Goal: Information Seeking & Learning: Learn about a topic

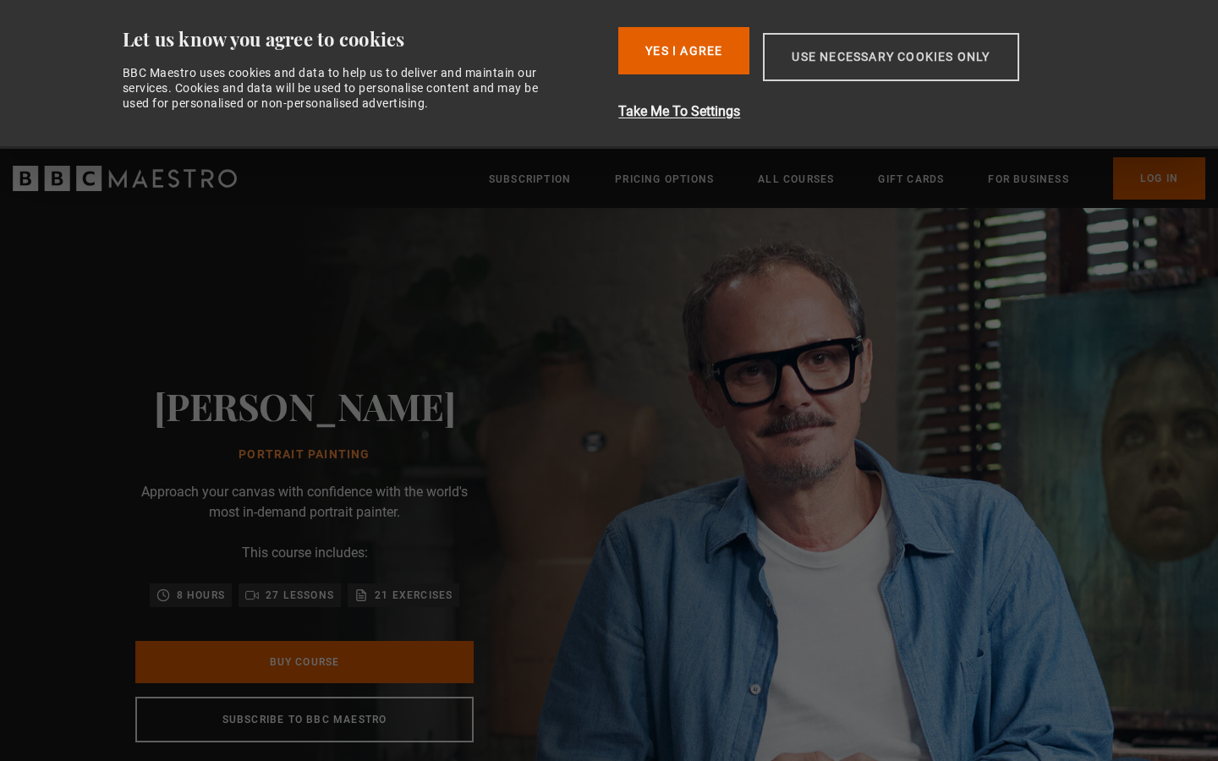
click at [845, 63] on button "Use necessary cookies only" at bounding box center [890, 57] width 255 height 48
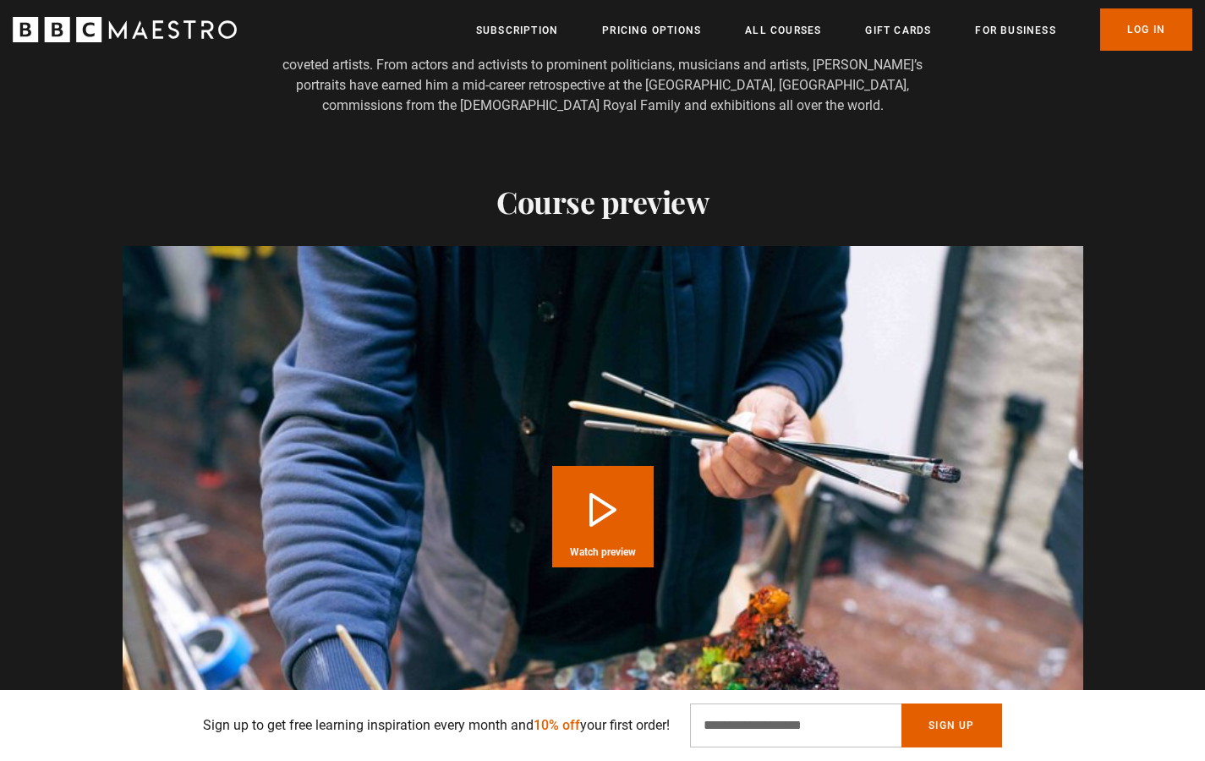
scroll to position [0, 665]
click at [612, 495] on button "Play Course overview for Portrait Painting with Jonathan Yeo Watch preview" at bounding box center [603, 517] width 102 height 102
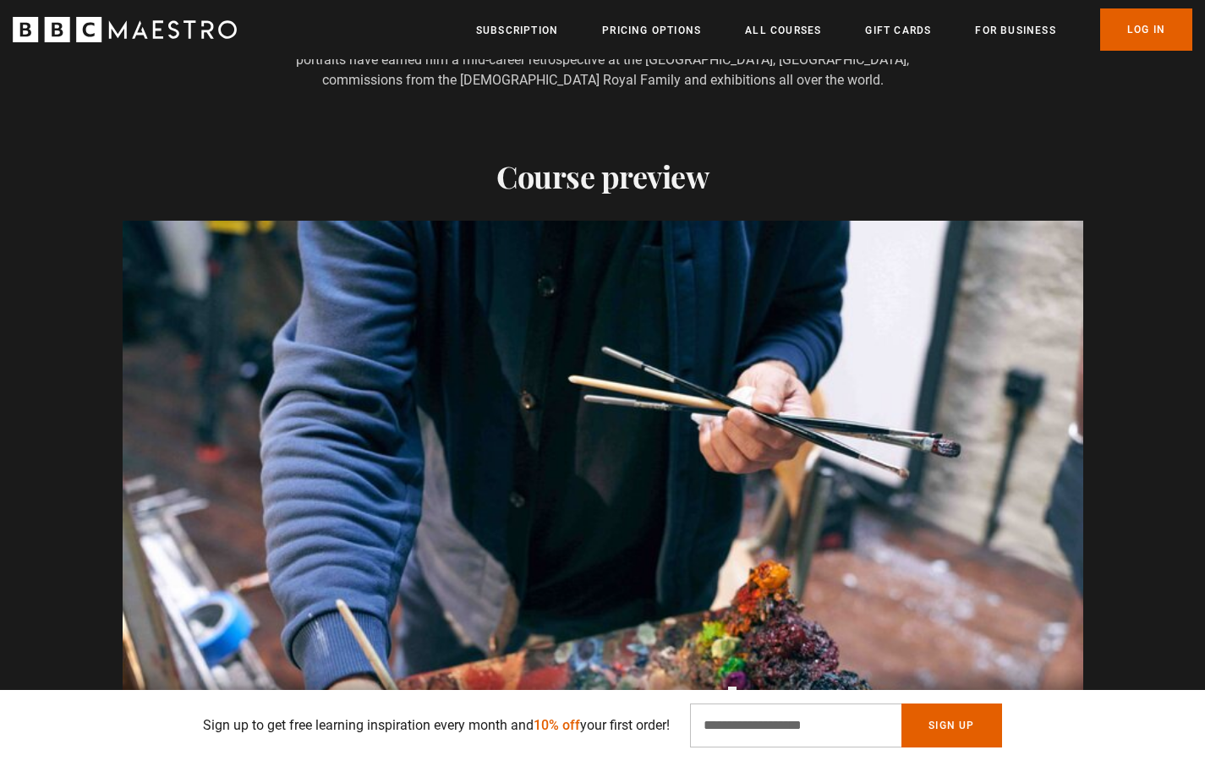
scroll to position [0, 2216]
click at [793, 31] on link "All Courses" at bounding box center [783, 30] width 76 height 17
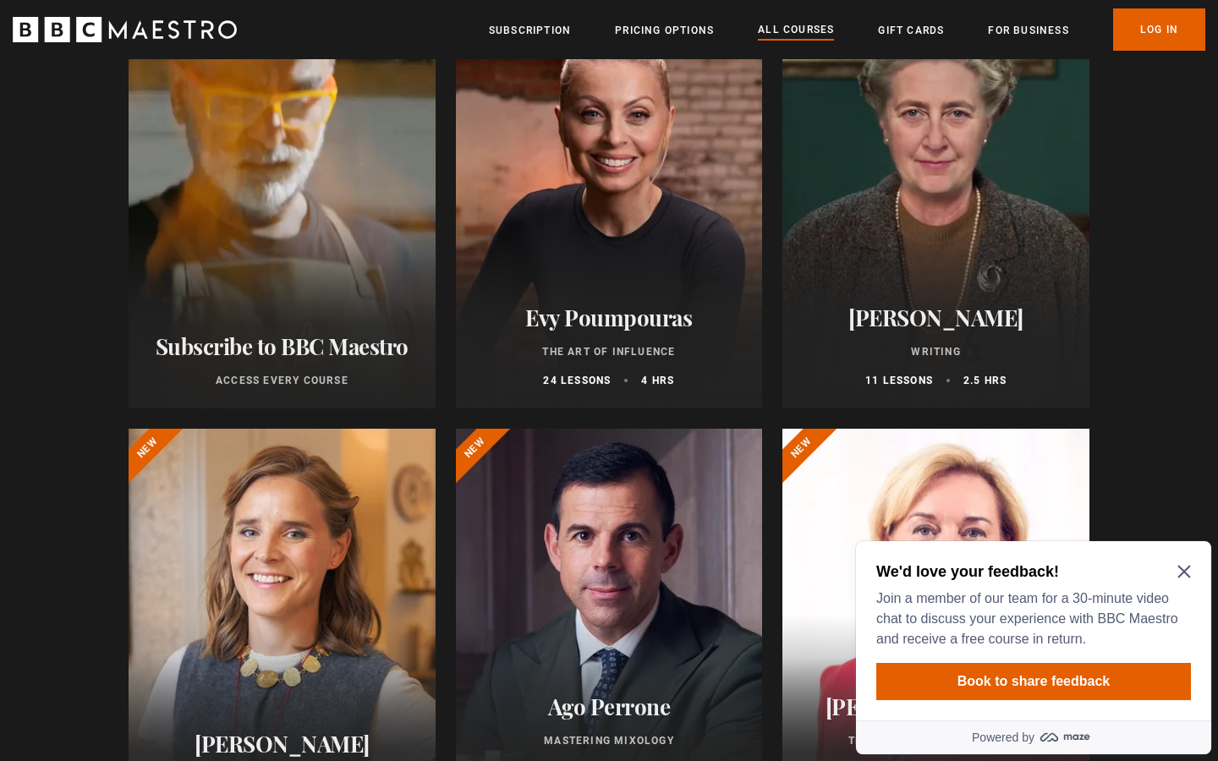
scroll to position [261, 0]
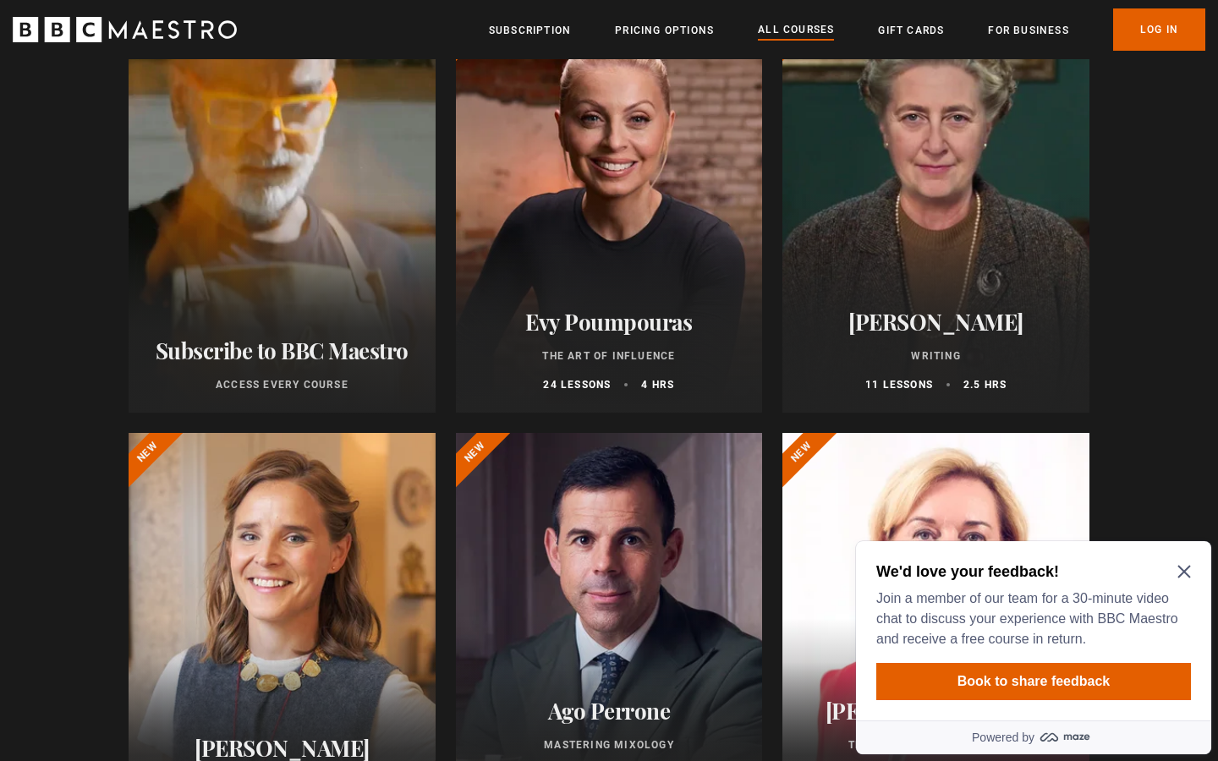
click at [257, 634] on div at bounding box center [282, 636] width 307 height 406
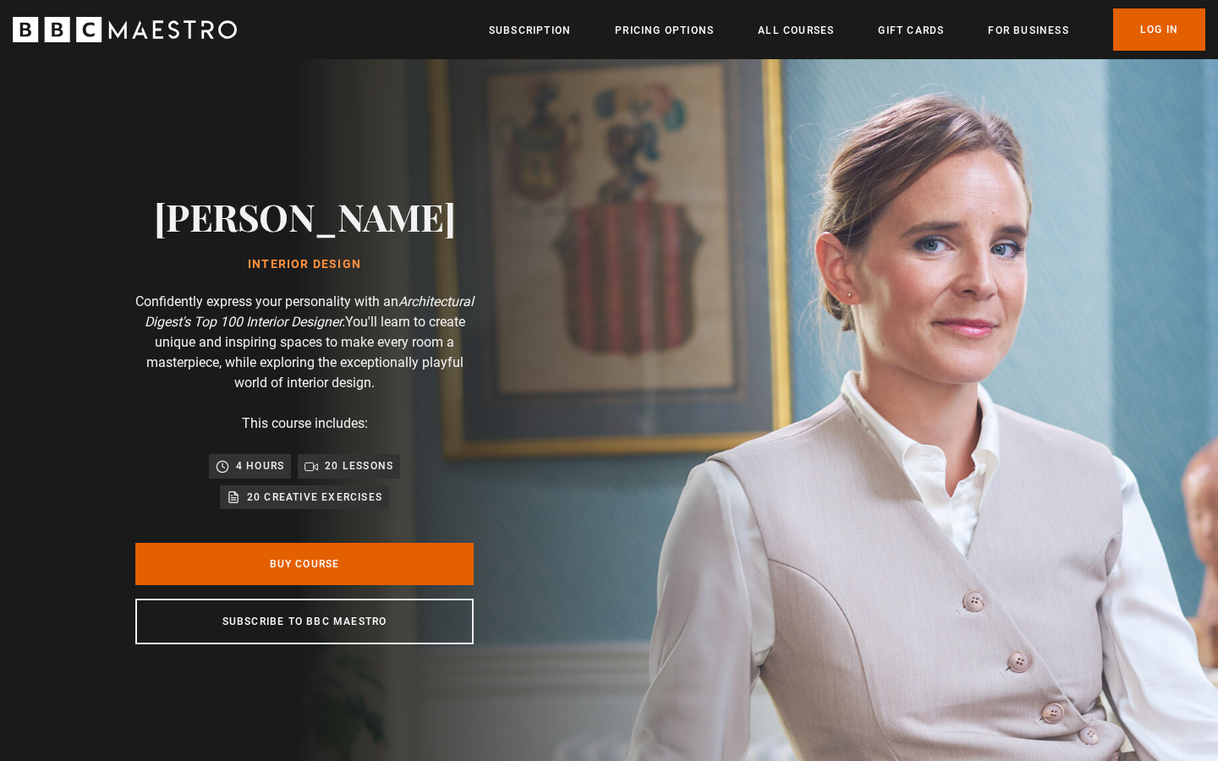
click at [1086, 366] on img at bounding box center [668, 419] width 1218 height 721
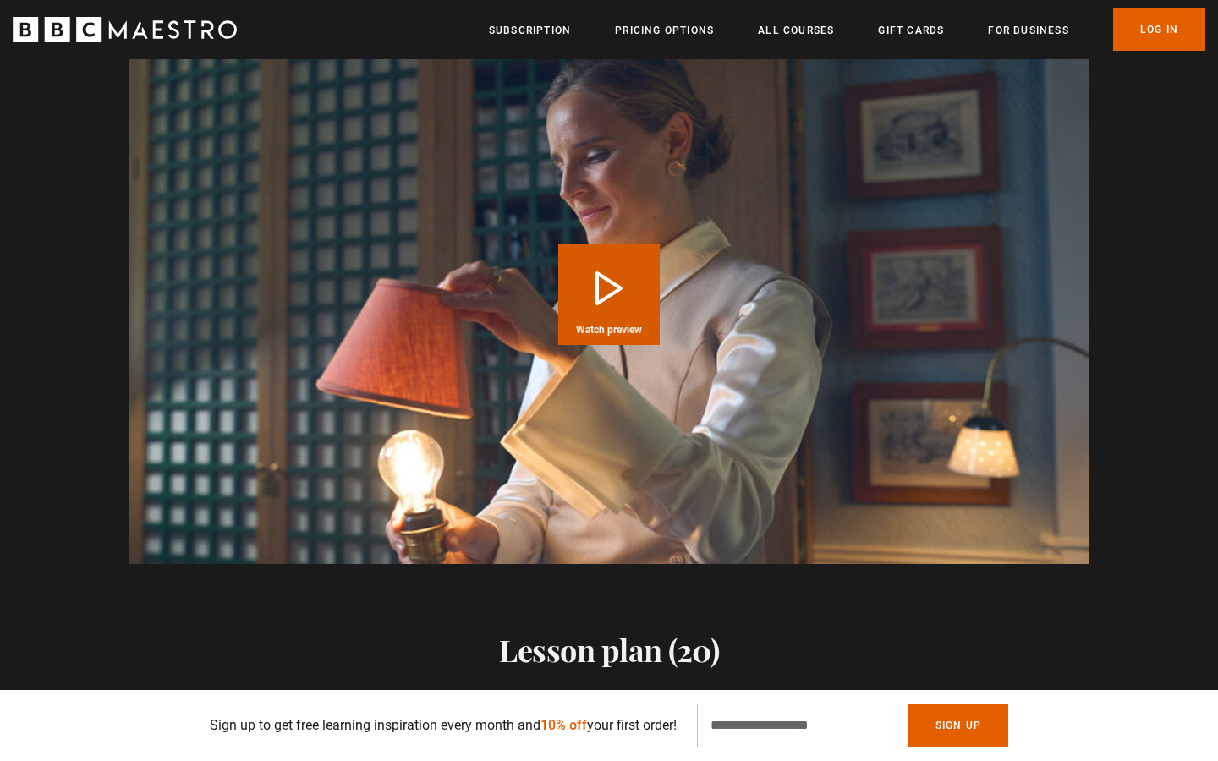
scroll to position [1785, 0]
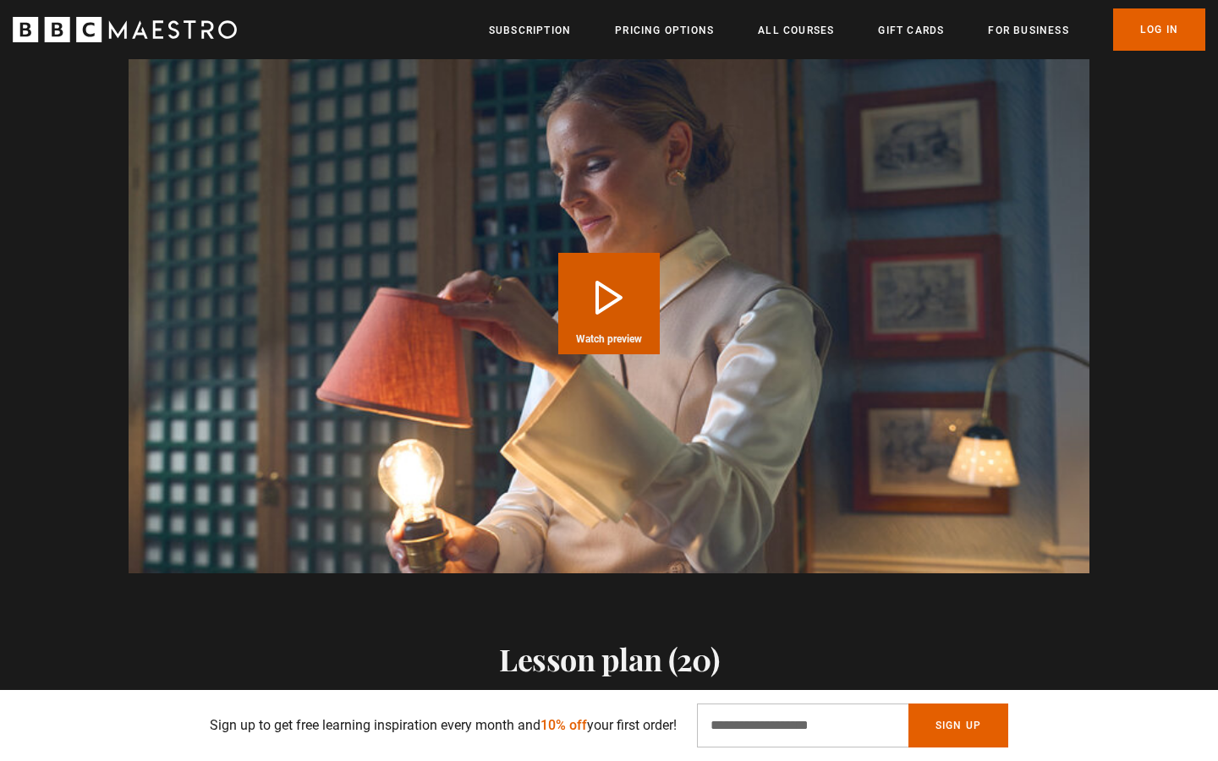
click at [613, 284] on button "Play Course overview for Interior Design with [PERSON_NAME] Watch preview" at bounding box center [609, 304] width 102 height 102
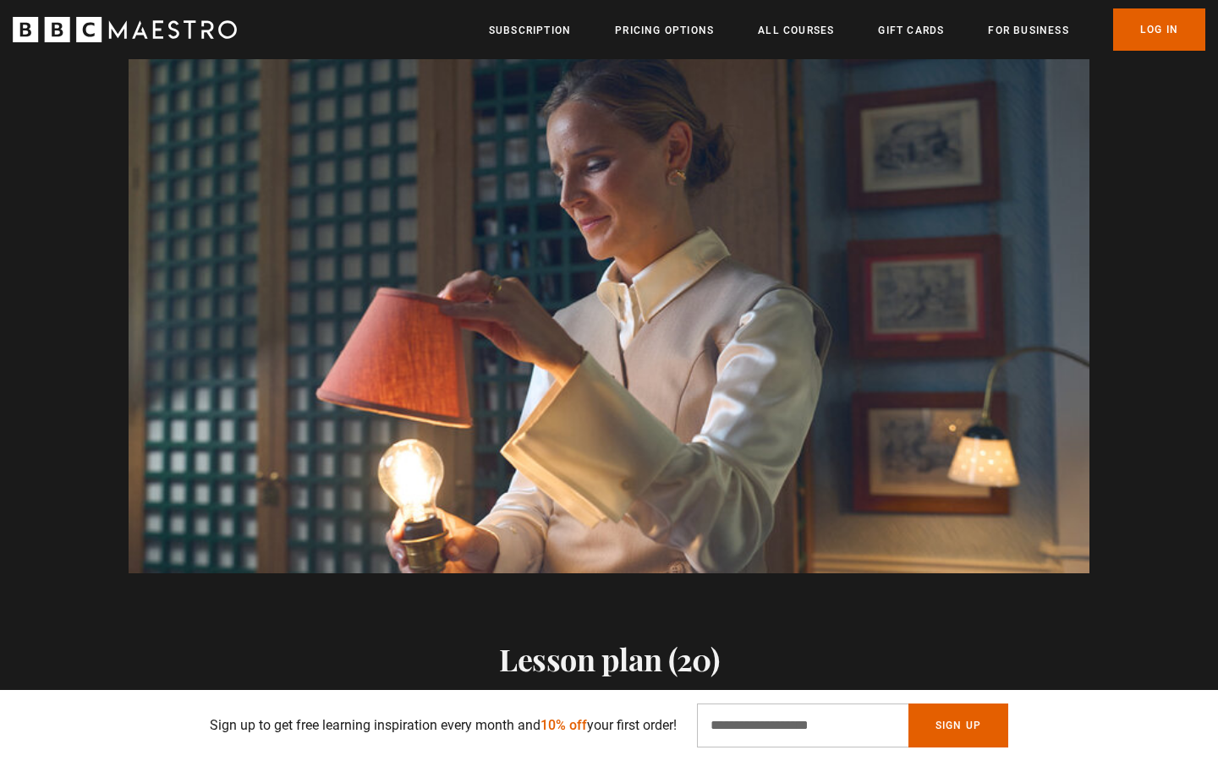
scroll to position [0, 2216]
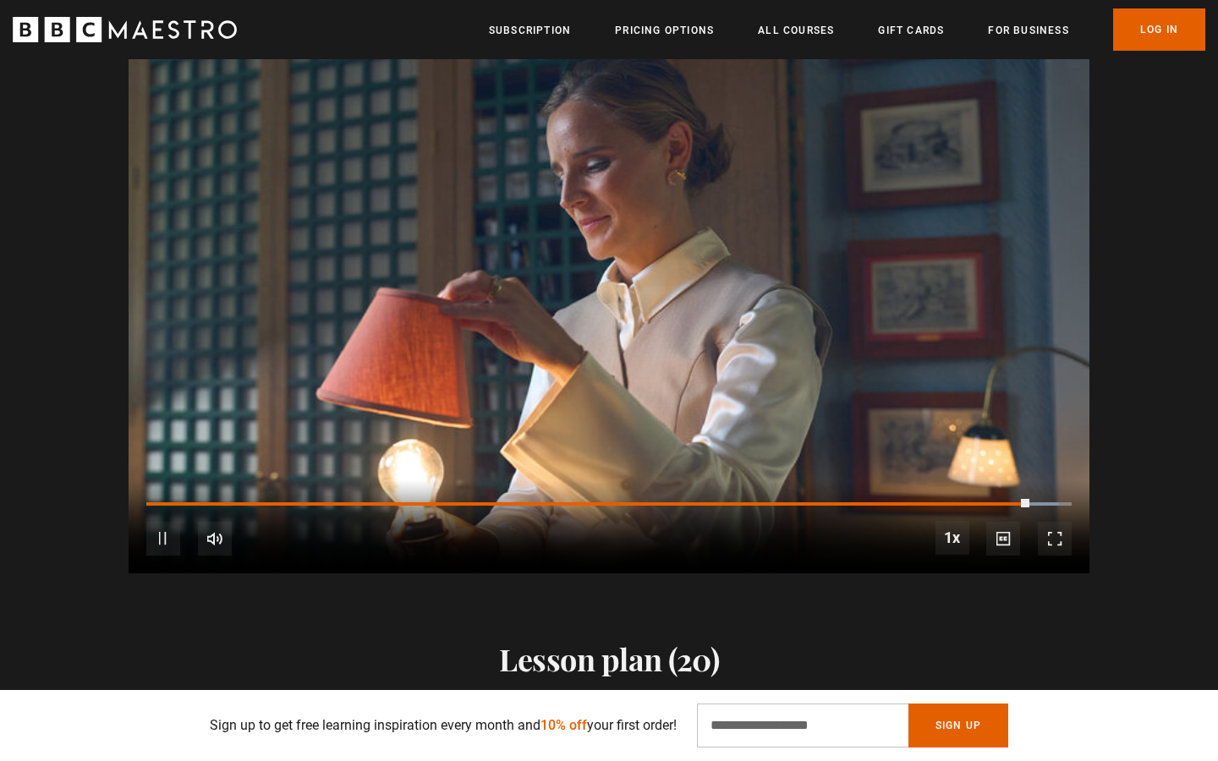
click at [1200, 442] on div "Video Player is loading. Play Course overview for Interior Design with [PERSON_…" at bounding box center [609, 303] width 1218 height 540
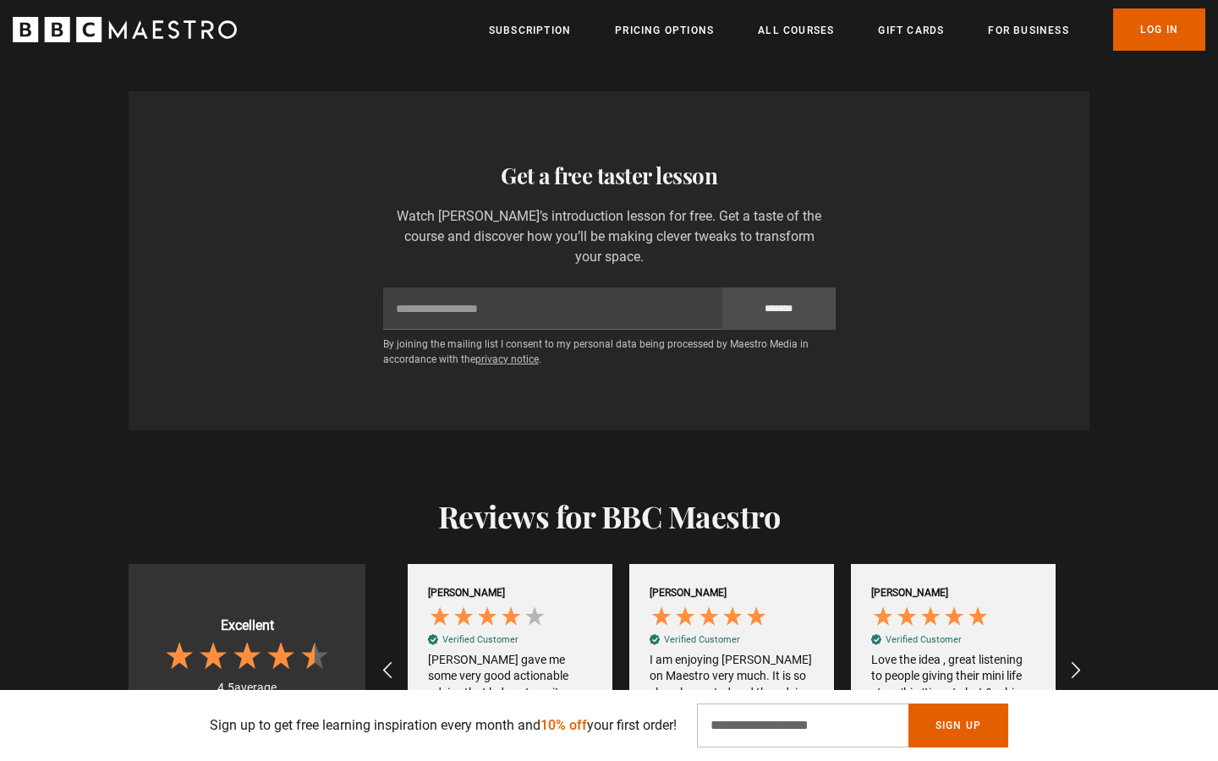
scroll to position [2874, 0]
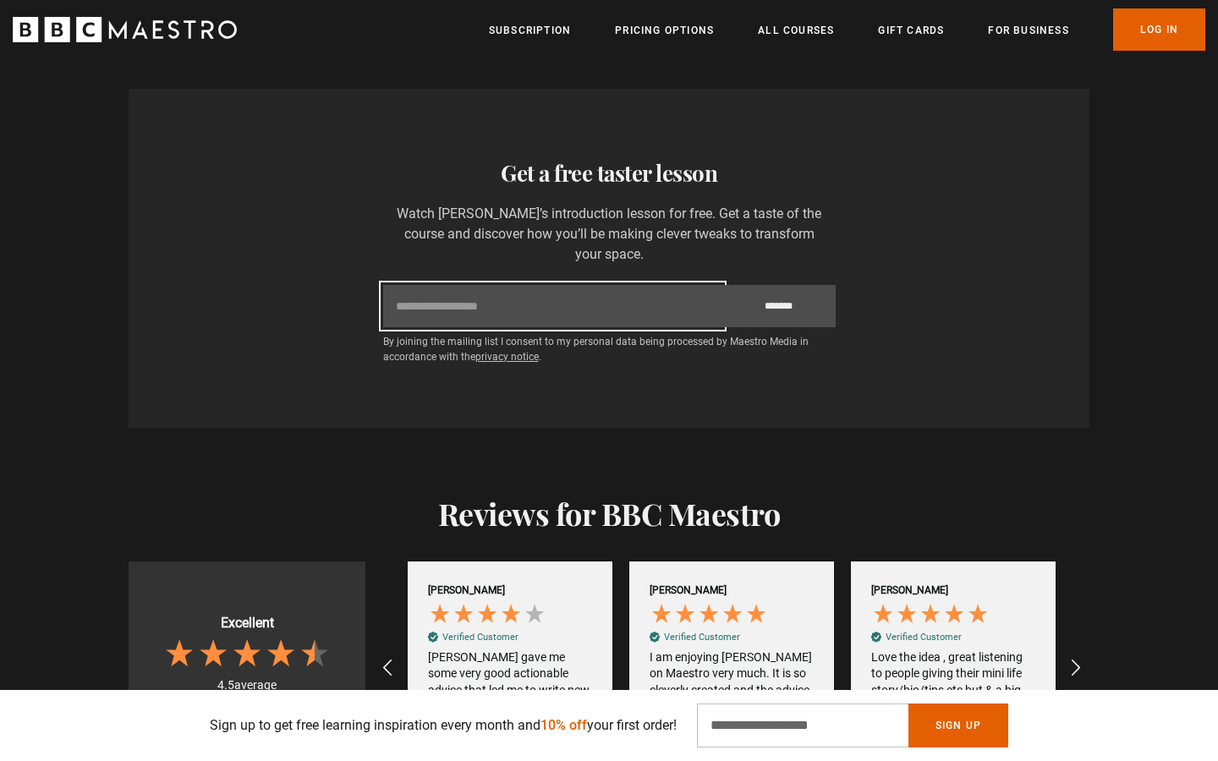
click at [447, 285] on input "Email" at bounding box center [552, 306] width 339 height 42
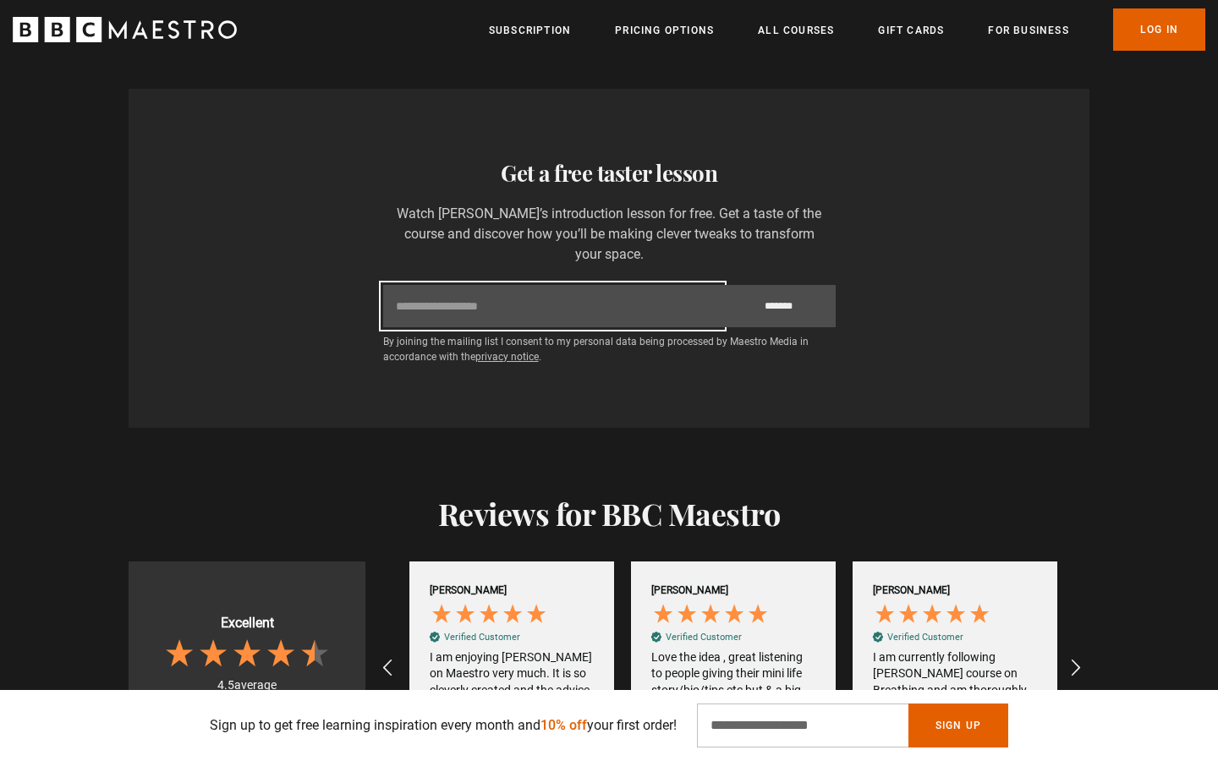
scroll to position [0, 2659]
type input "**********"
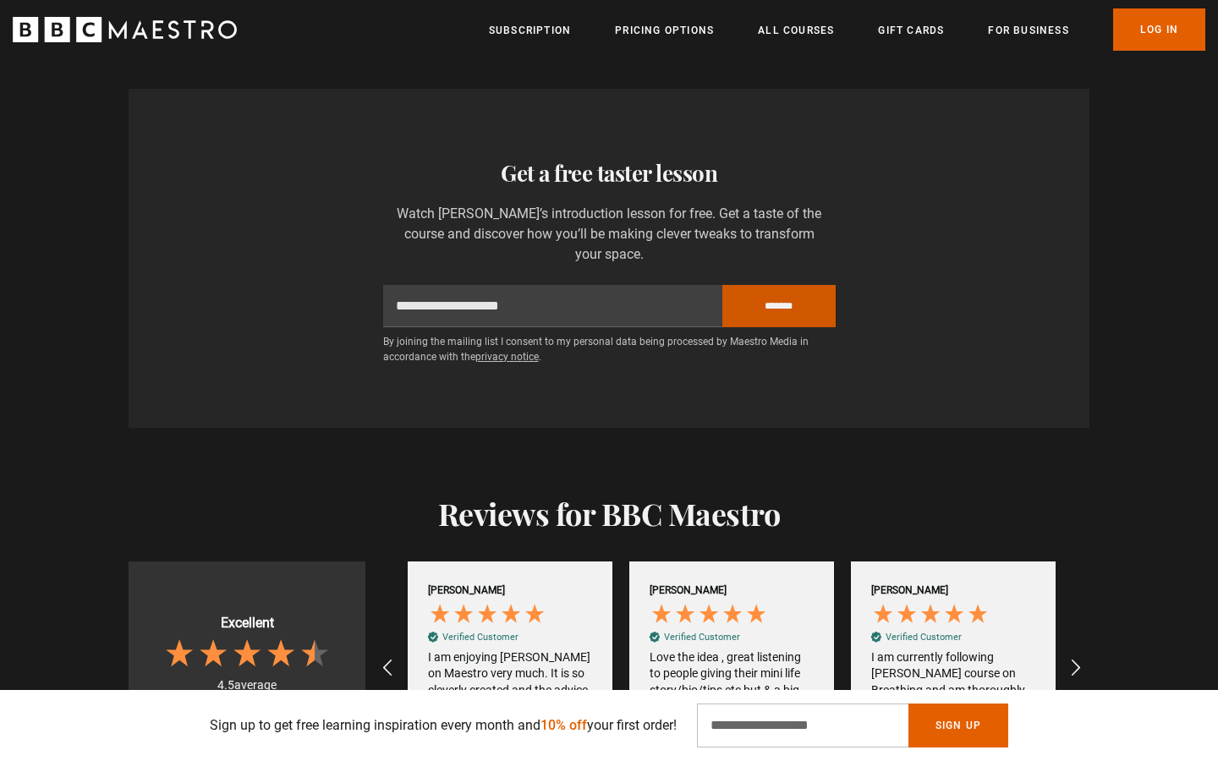
click at [798, 285] on input "*******" at bounding box center [778, 306] width 113 height 42
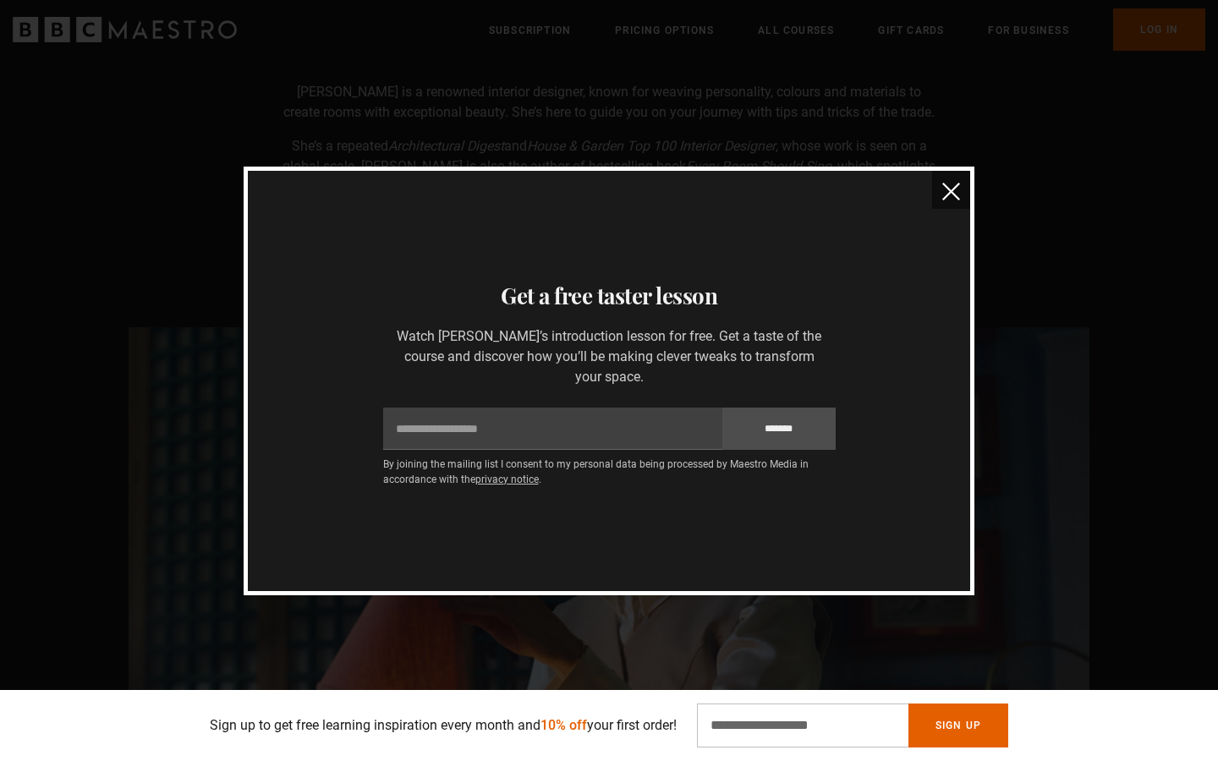
scroll to position [1486, 0]
click at [948, 200] on img "close" at bounding box center [951, 192] width 18 height 18
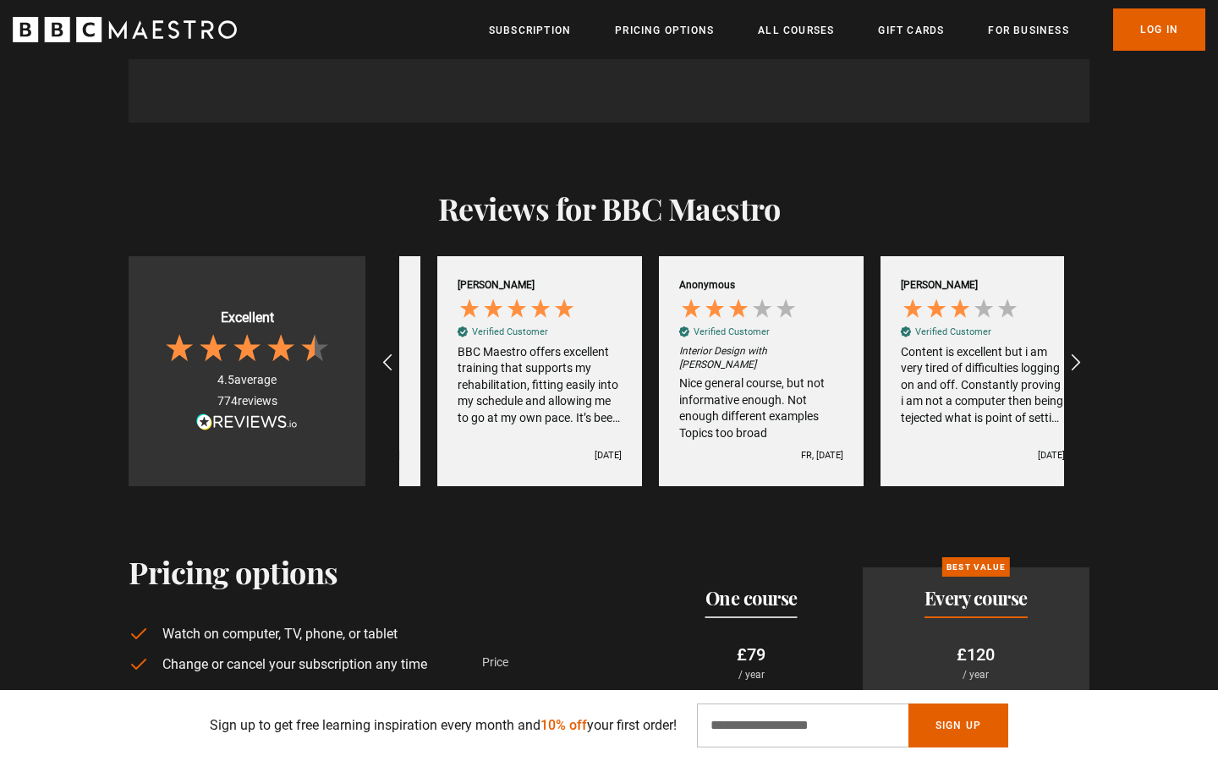
scroll to position [0, 3324]
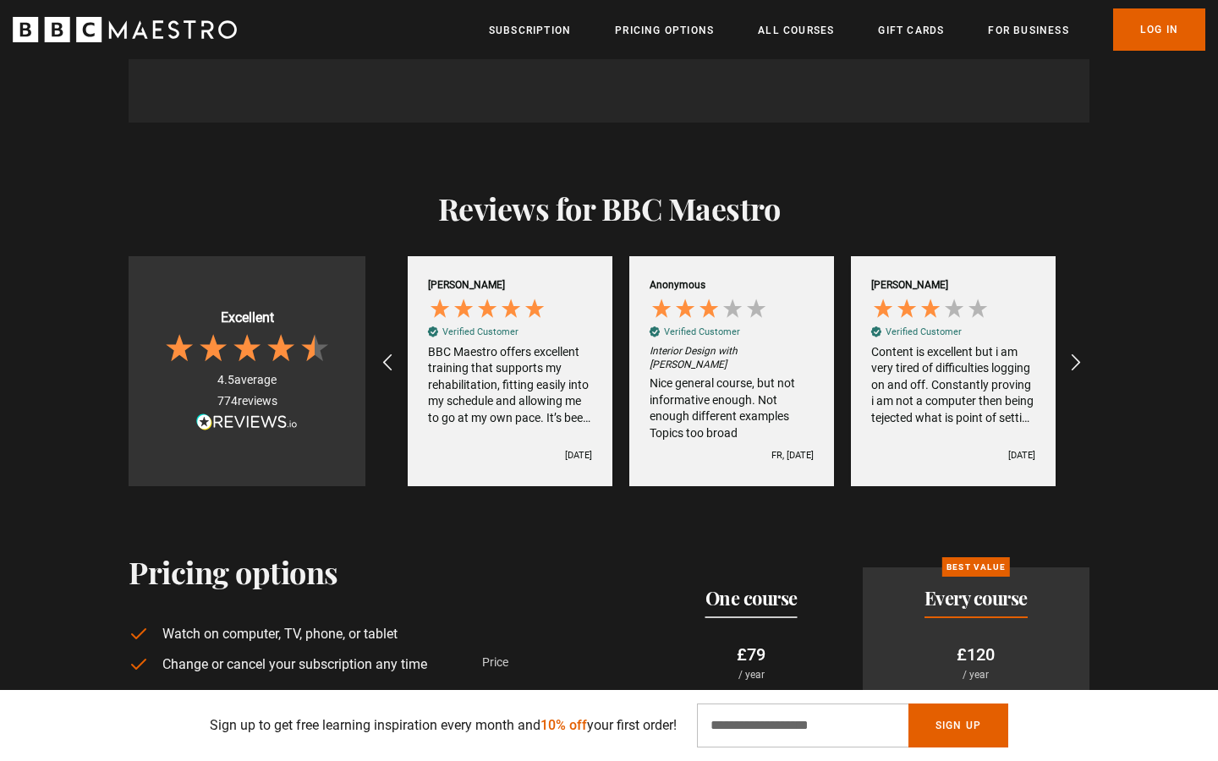
click at [250, 414] on span at bounding box center [247, 422] width 102 height 16
